Goal: Book appointment/travel/reservation

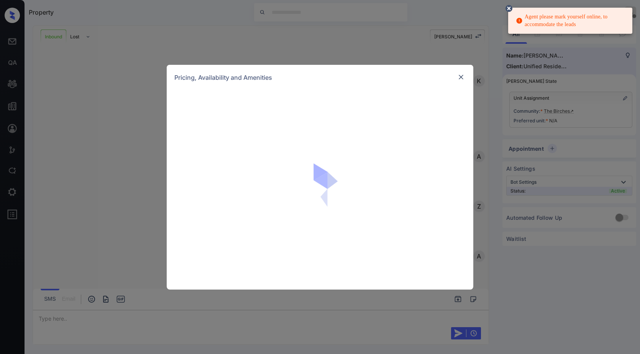
scroll to position [223, 0]
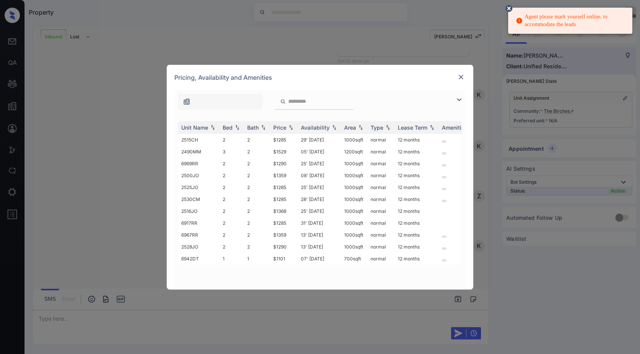
click at [458, 98] on img at bounding box center [458, 99] width 9 height 9
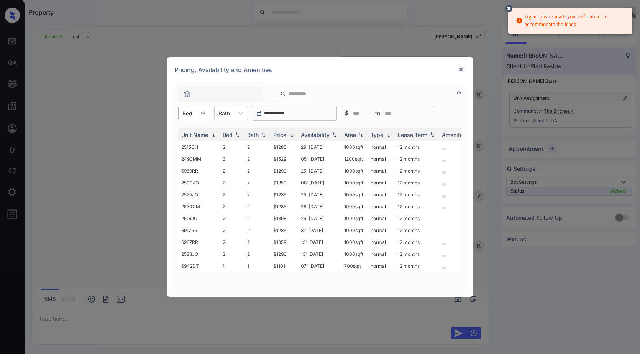
click at [208, 113] on div at bounding box center [203, 113] width 14 height 14
click at [186, 147] on div "2" at bounding box center [194, 146] width 32 height 14
click at [186, 147] on td "2515CH" at bounding box center [198, 147] width 41 height 12
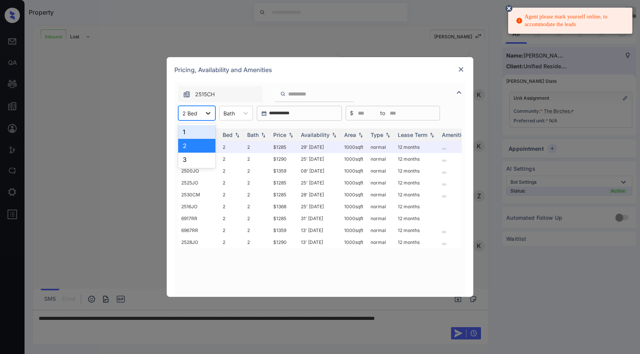
click at [207, 109] on icon at bounding box center [208, 113] width 8 height 8
click at [195, 133] on div "1" at bounding box center [196, 132] width 37 height 14
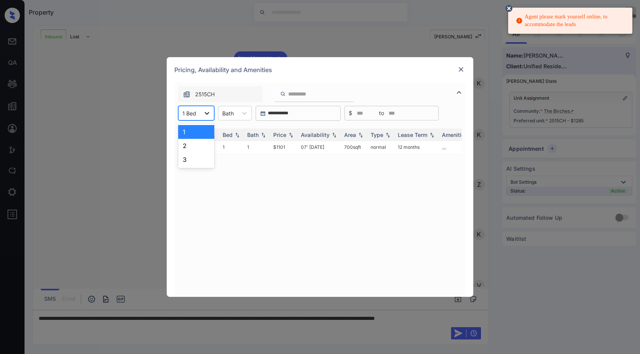
click at [204, 114] on icon at bounding box center [207, 113] width 8 height 8
click at [197, 144] on div "2" at bounding box center [196, 146] width 36 height 14
click at [197, 144] on td "6942DT" at bounding box center [198, 147] width 41 height 12
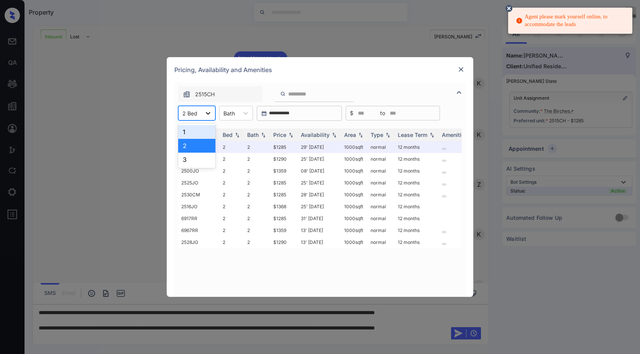
click at [208, 114] on icon at bounding box center [208, 113] width 8 height 8
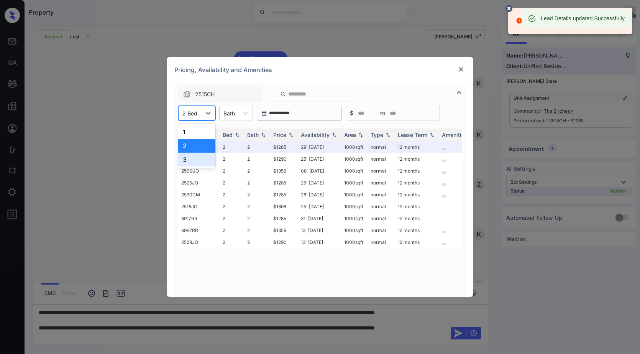
click at [194, 157] on div "3" at bounding box center [196, 159] width 37 height 14
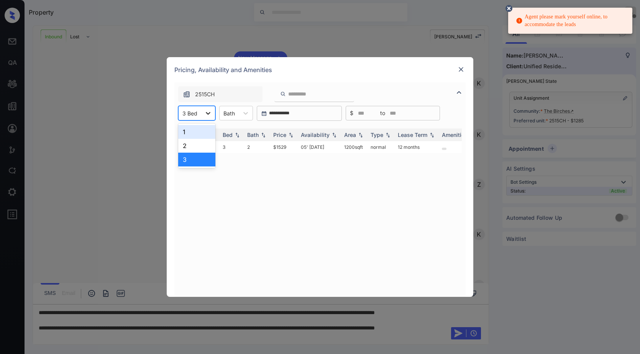
click at [212, 112] on div at bounding box center [208, 113] width 14 height 14
click at [200, 135] on div "1" at bounding box center [196, 132] width 37 height 14
click at [464, 71] on img at bounding box center [461, 70] width 8 height 8
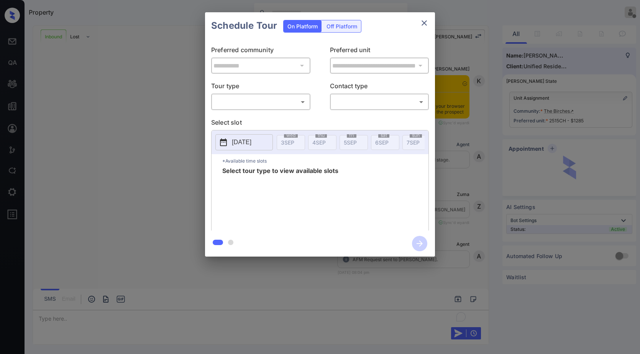
scroll to position [322, 0]
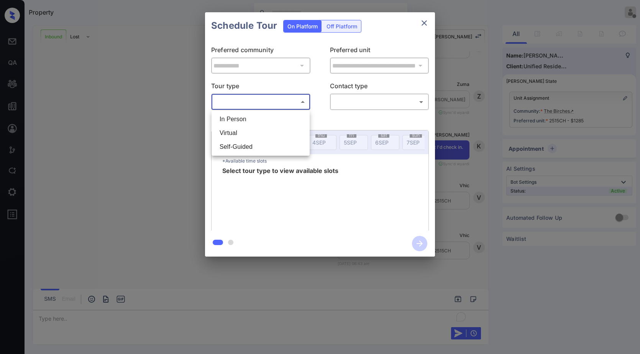
click at [233, 106] on body "Property Vhic Offline Set yourself online Set yourself on break Profile Switch …" at bounding box center [320, 177] width 640 height 354
click at [233, 106] on div at bounding box center [320, 177] width 640 height 354
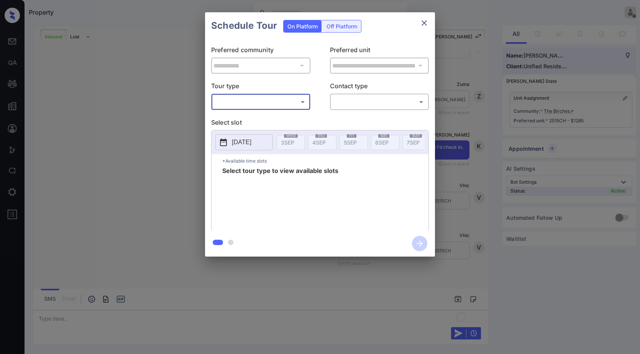
click at [239, 102] on body "Property Vhic Offline Set yourself online Set yourself on break Profile Switch …" at bounding box center [320, 177] width 640 height 354
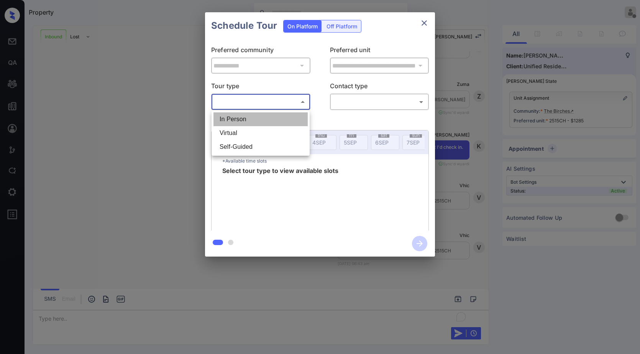
click at [240, 113] on li "In Person" at bounding box center [260, 119] width 94 height 14
type input "********"
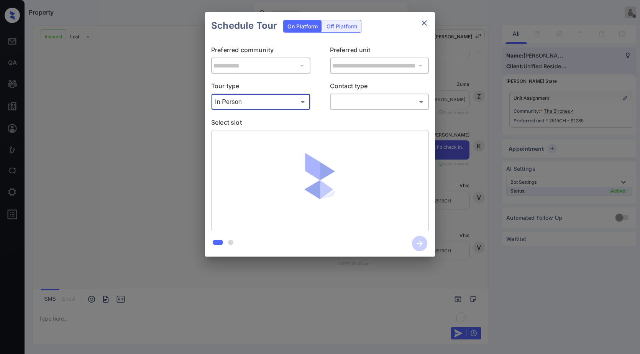
click at [351, 101] on body "Property Vhic Offline Set yourself online Set yourself on break Profile Switch …" at bounding box center [320, 177] width 640 height 354
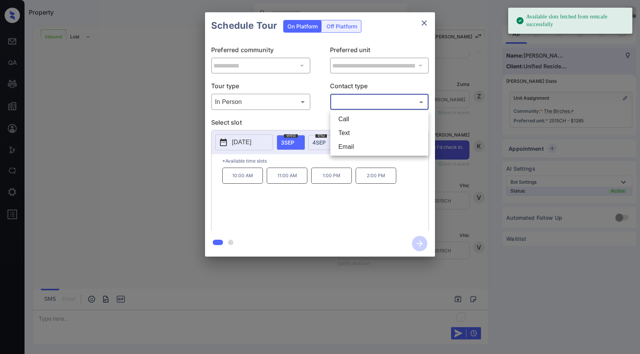
click at [349, 133] on li "Text" at bounding box center [379, 133] width 94 height 14
type input "****"
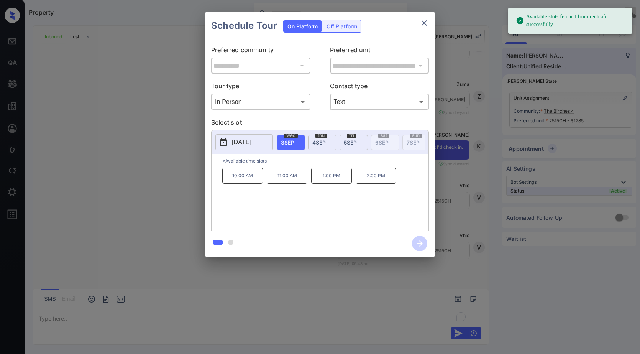
click at [244, 143] on p "2025-09-03" at bounding box center [242, 142] width 20 height 9
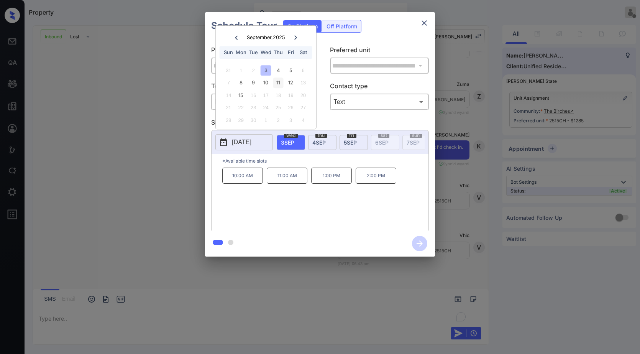
click at [278, 80] on div "11" at bounding box center [278, 83] width 10 height 10
click at [264, 81] on div "10" at bounding box center [266, 83] width 10 height 10
click at [242, 82] on div "8" at bounding box center [241, 83] width 10 height 10
click at [241, 95] on div "15" at bounding box center [241, 95] width 10 height 10
click at [287, 71] on div "5" at bounding box center [290, 70] width 10 height 10
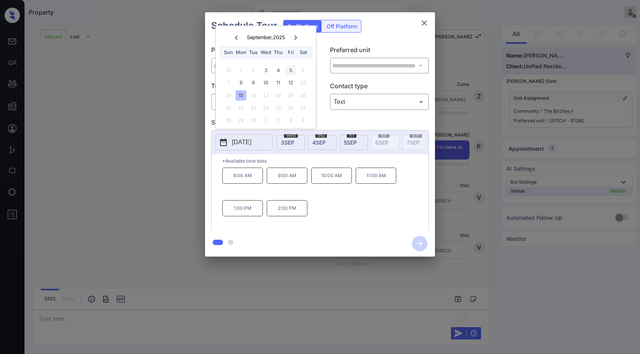
click at [287, 71] on div "5" at bounding box center [290, 70] width 10 height 10
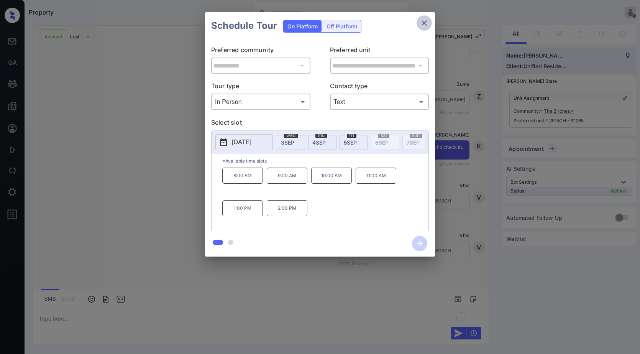
click at [424, 21] on icon "close" at bounding box center [423, 22] width 9 height 9
